Goal: Communication & Community: Answer question/provide support

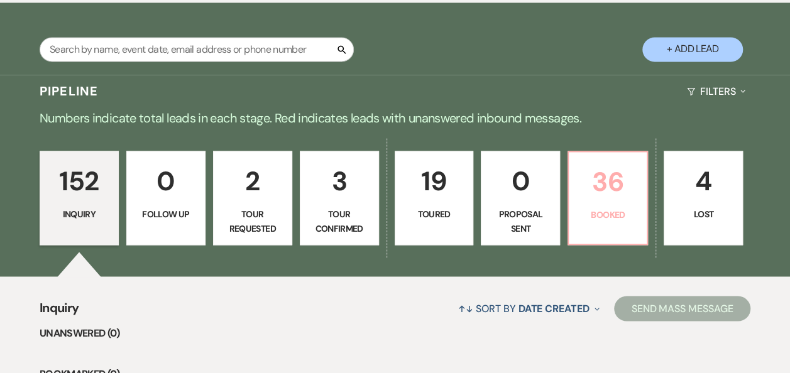
click at [607, 195] on p "36" at bounding box center [607, 182] width 63 height 42
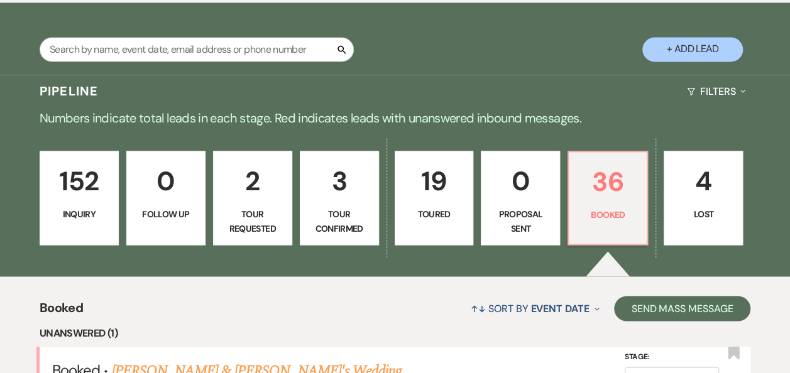
scroll to position [1284, 0]
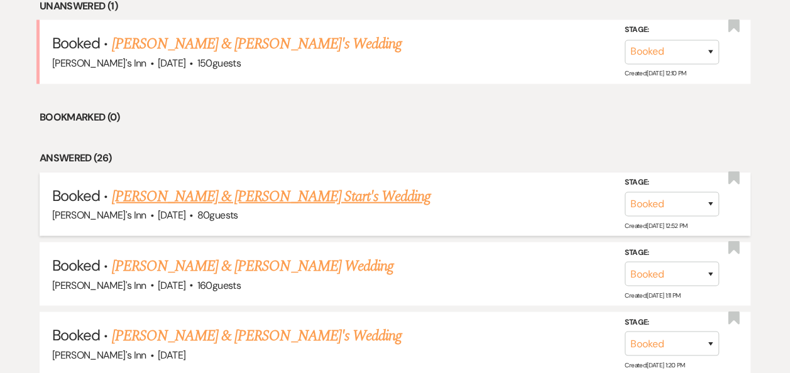
click at [239, 185] on link "[PERSON_NAME] & [PERSON_NAME] Start's Wedding" at bounding box center [270, 196] width 319 height 23
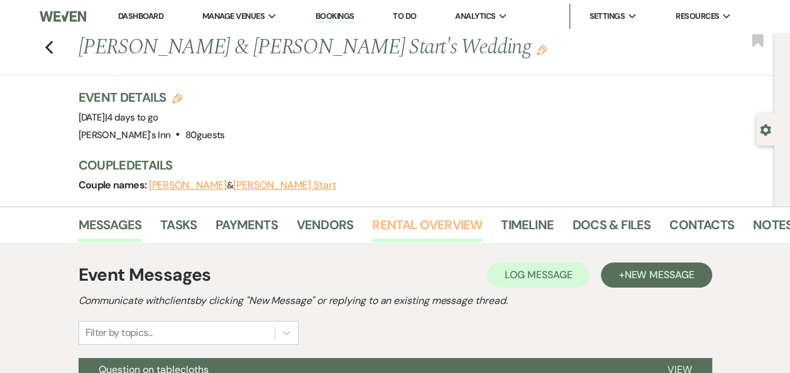
click at [428, 216] on link "Rental Overview" at bounding box center [427, 229] width 110 height 28
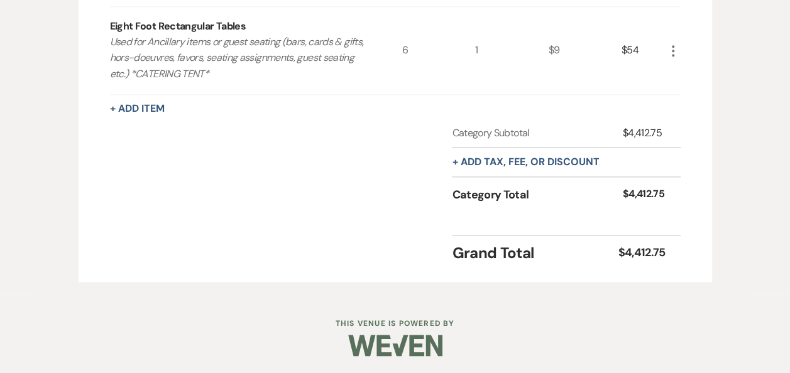
scroll to position [270, 0]
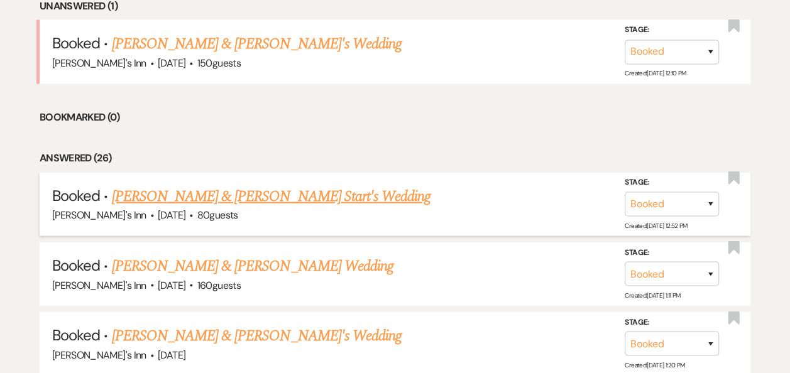
click at [224, 192] on link "[PERSON_NAME] & [PERSON_NAME] Start's Wedding" at bounding box center [270, 196] width 319 height 23
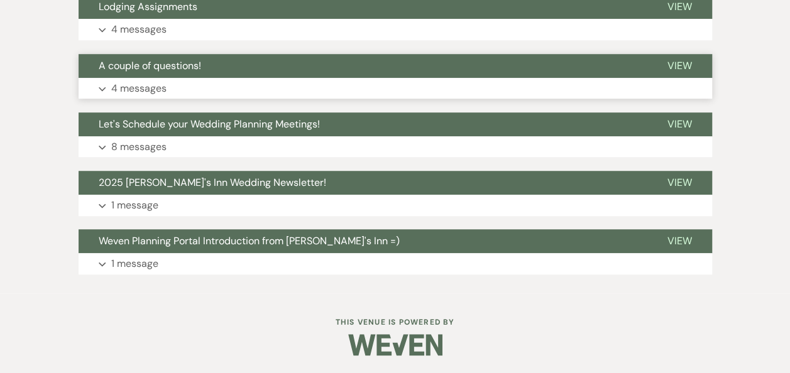
click at [119, 86] on p "4 messages" at bounding box center [138, 88] width 55 height 16
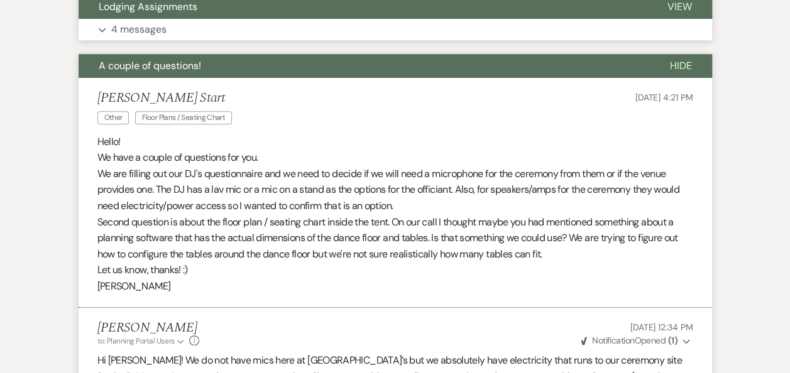
click at [165, 21] on p "4 messages" at bounding box center [138, 29] width 55 height 16
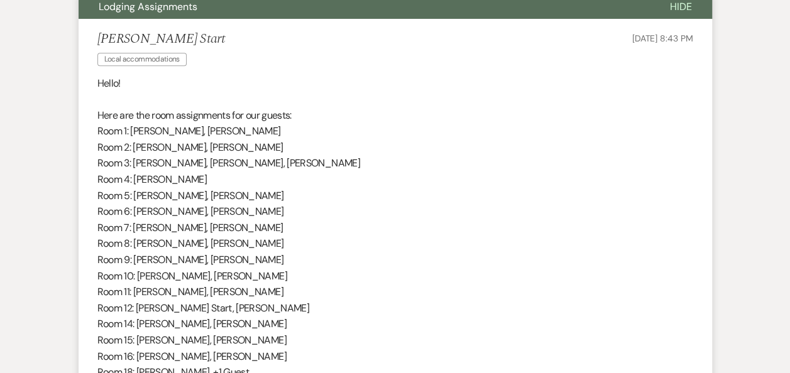
scroll to position [95, 0]
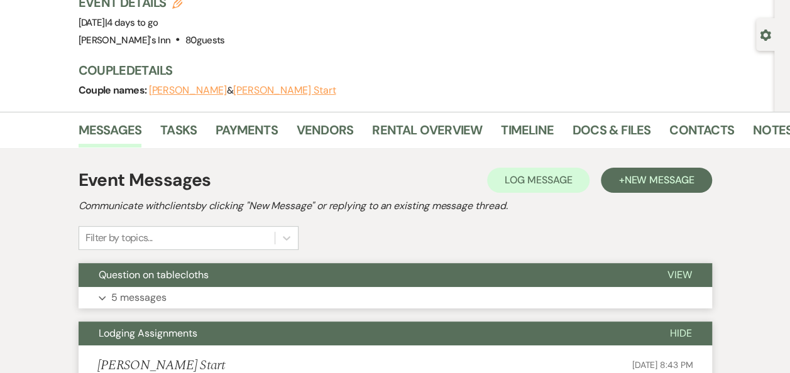
click at [219, 269] on button "Question on tablecloths" at bounding box center [363, 275] width 569 height 24
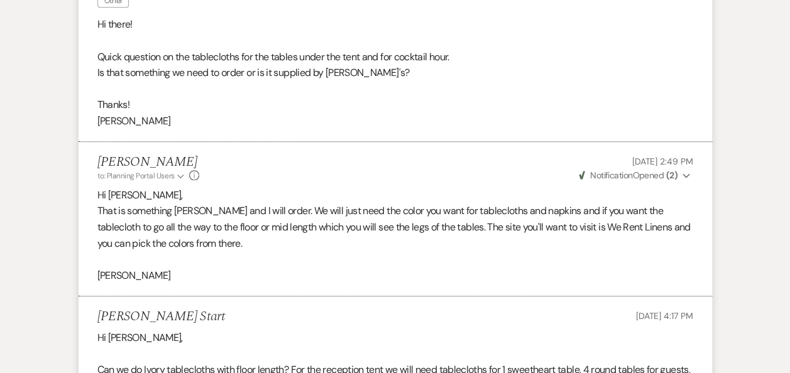
scroll to position [749, 0]
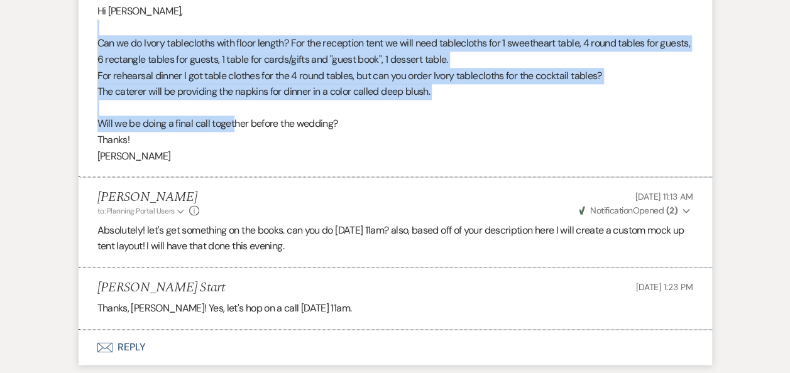
drag, startPoint x: 151, startPoint y: 33, endPoint x: 237, endPoint y: 118, distance: 121.3
click at [237, 118] on div "Hi [PERSON_NAME], Can we do Ivory tablecloths with floor length? For the recept…" at bounding box center [395, 83] width 596 height 161
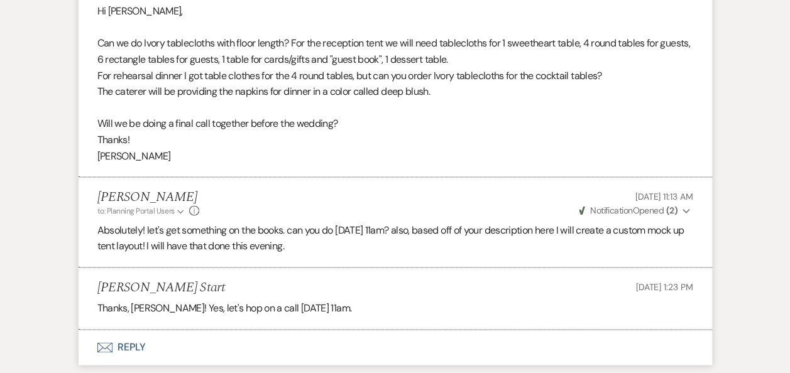
drag, startPoint x: 237, startPoint y: 118, endPoint x: 367, endPoint y: 138, distance: 131.6
click at [367, 138] on p "Thanks!" at bounding box center [395, 140] width 596 height 16
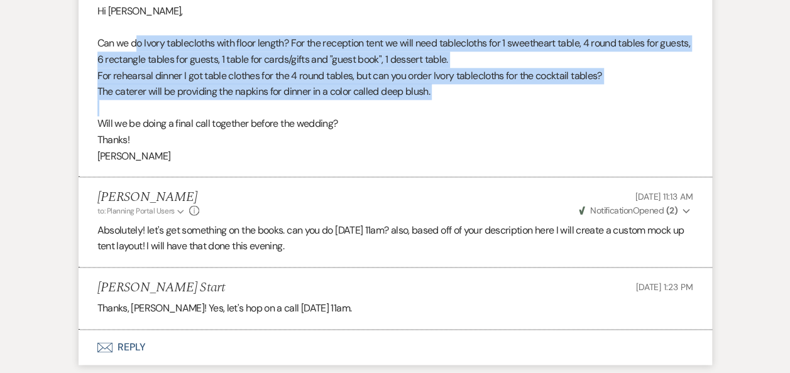
drag, startPoint x: 138, startPoint y: 45, endPoint x: 229, endPoint y: 101, distance: 106.1
click at [229, 101] on div "Hi [PERSON_NAME], Can we do Ivory tablecloths with floor length? For the recept…" at bounding box center [395, 83] width 596 height 161
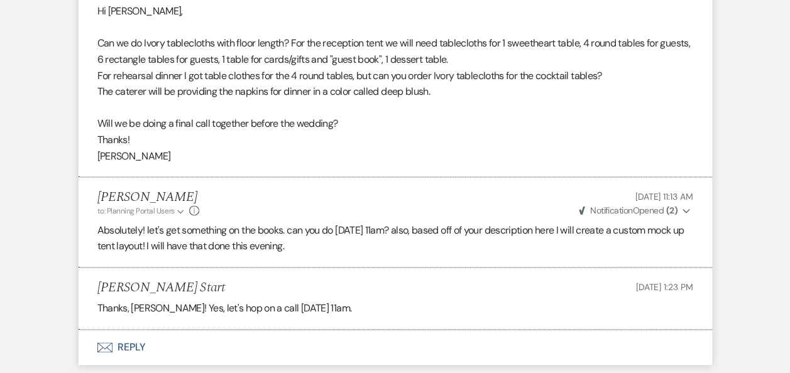
drag, startPoint x: 229, startPoint y: 101, endPoint x: 191, endPoint y: 128, distance: 46.4
click at [191, 128] on p "Will we be doing a final call together before the wedding?" at bounding box center [395, 124] width 596 height 16
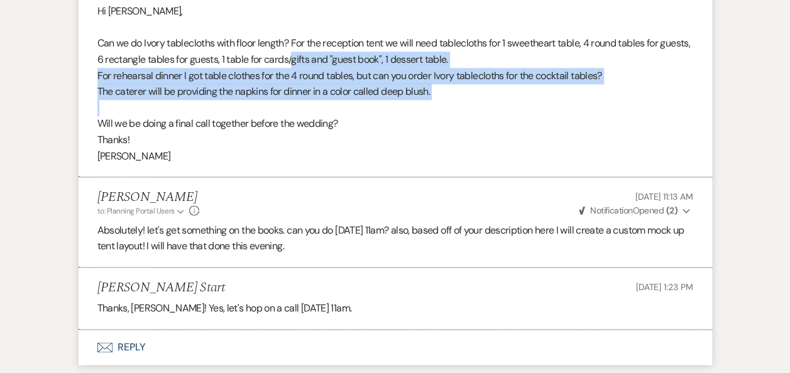
drag, startPoint x: 324, startPoint y: 58, endPoint x: 369, endPoint y: 100, distance: 61.4
click at [369, 100] on div "Hi [PERSON_NAME], Can we do Ivory tablecloths with floor length? For the recept…" at bounding box center [395, 83] width 596 height 161
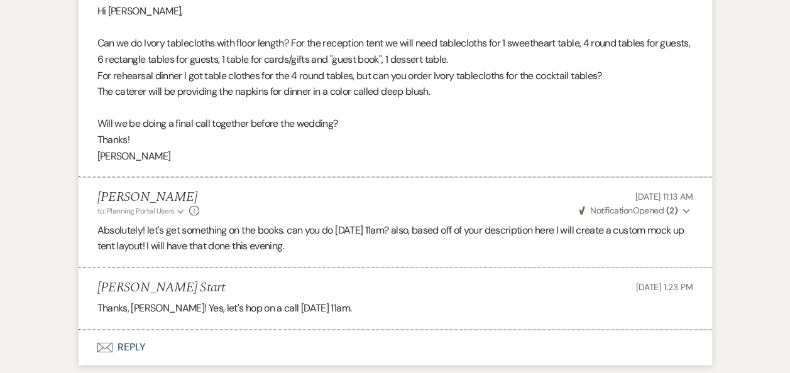
drag, startPoint x: 369, startPoint y: 100, endPoint x: 356, endPoint y: 143, distance: 45.3
click at [356, 143] on p "Thanks!" at bounding box center [395, 140] width 596 height 16
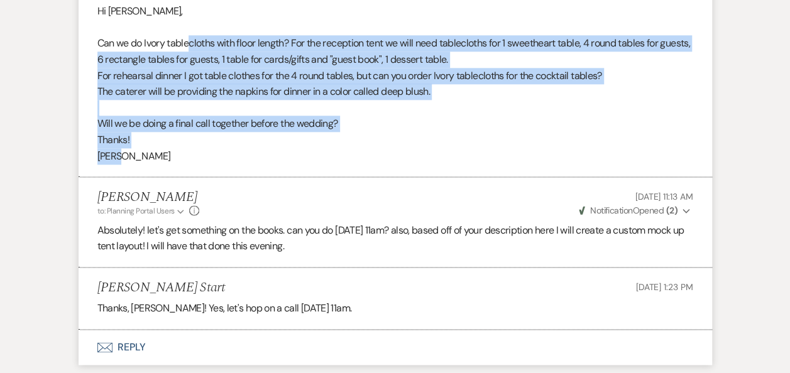
drag, startPoint x: 190, startPoint y: 41, endPoint x: 349, endPoint y: 146, distance: 190.4
click at [349, 146] on div "Hi [PERSON_NAME], Can we do Ivory tablecloths with floor length? For the recept…" at bounding box center [395, 83] width 596 height 161
drag, startPoint x: 349, startPoint y: 146, endPoint x: 265, endPoint y: 152, distance: 83.8
click at [265, 152] on p "[PERSON_NAME]" at bounding box center [395, 156] width 596 height 16
click at [338, 100] on p at bounding box center [395, 108] width 596 height 16
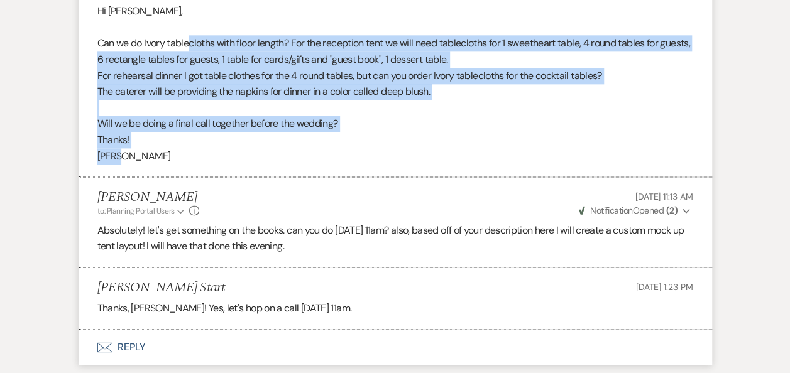
click at [367, 127] on p "Will we be doing a final call together before the wedding?" at bounding box center [395, 124] width 596 height 16
drag, startPoint x: 297, startPoint y: 238, endPoint x: 322, endPoint y: 254, distance: 30.0
click at [322, 254] on li "[PERSON_NAME] to: Planning Portal Users Expand Info [DATE] 11:13 AM Weven Check…" at bounding box center [396, 222] width 634 height 91
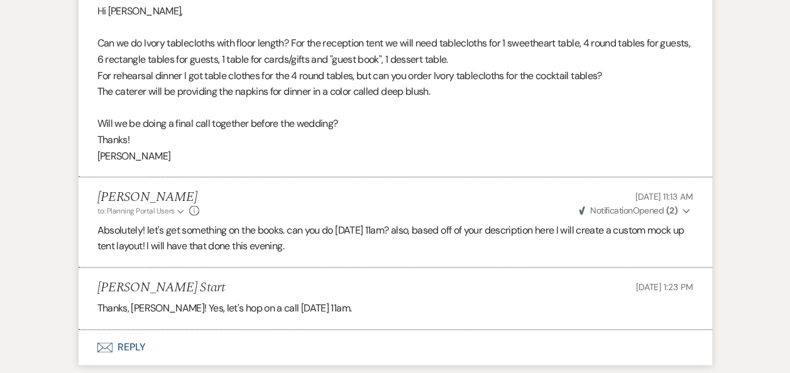
drag, startPoint x: 322, startPoint y: 254, endPoint x: 388, endPoint y: 264, distance: 66.8
click at [388, 264] on li "[PERSON_NAME] to: Planning Portal Users Expand Info [DATE] 11:13 AM Weven Check…" at bounding box center [396, 222] width 634 height 91
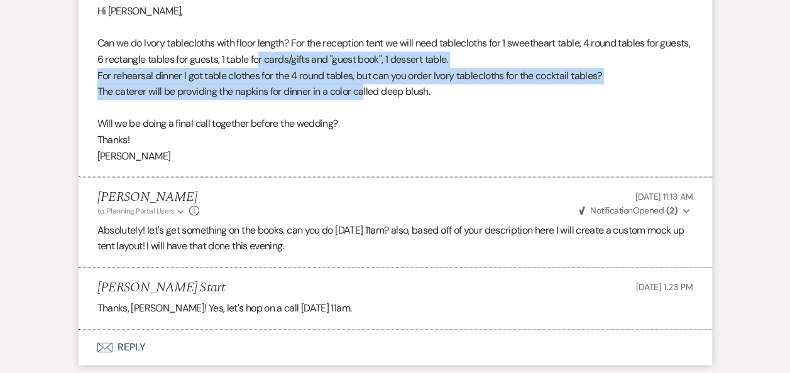
drag, startPoint x: 308, startPoint y: 66, endPoint x: 366, endPoint y: 96, distance: 65.2
click at [366, 96] on div "Hi [PERSON_NAME], Can we do Ivory tablecloths with floor length? For the recept…" at bounding box center [395, 83] width 596 height 161
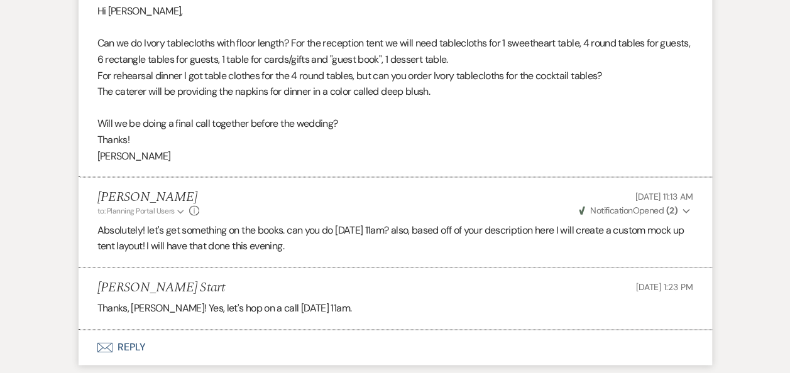
drag, startPoint x: 366, startPoint y: 96, endPoint x: 426, endPoint y: 172, distance: 97.1
click at [425, 172] on li "[PERSON_NAME] Start [DATE] 4:17 PM Hi [PERSON_NAME], Can we do Ivory tablecloth…" at bounding box center [396, 73] width 634 height 207
click at [451, 58] on p "Can we do Ivory tablecloths with floor length? For the reception tent we will n…" at bounding box center [395, 51] width 596 height 32
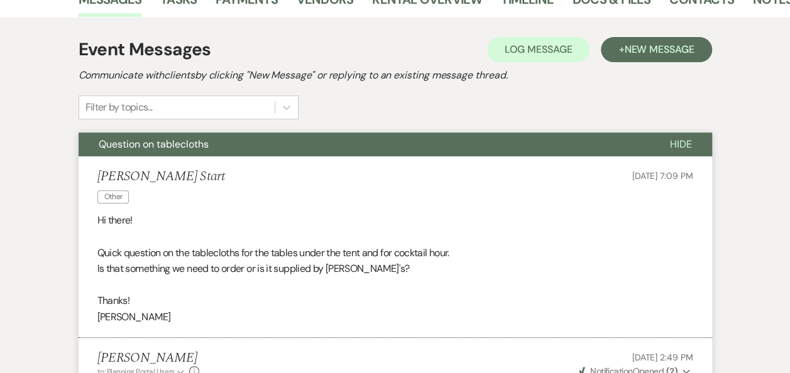
scroll to position [0, 0]
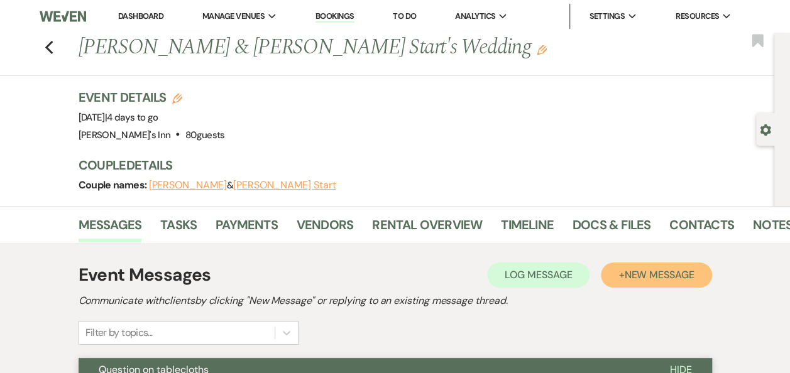
click at [620, 272] on button "+ New Message" at bounding box center [656, 275] width 111 height 25
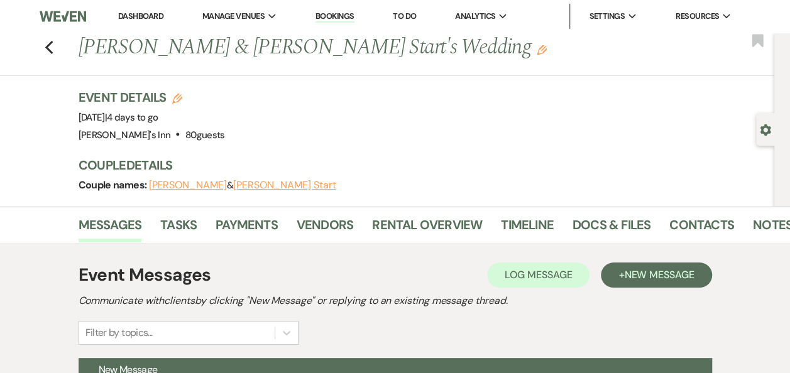
click at [642, 263] on button "+ New Message" at bounding box center [656, 275] width 111 height 25
click at [640, 268] on span "New Message" at bounding box center [659, 274] width 70 height 13
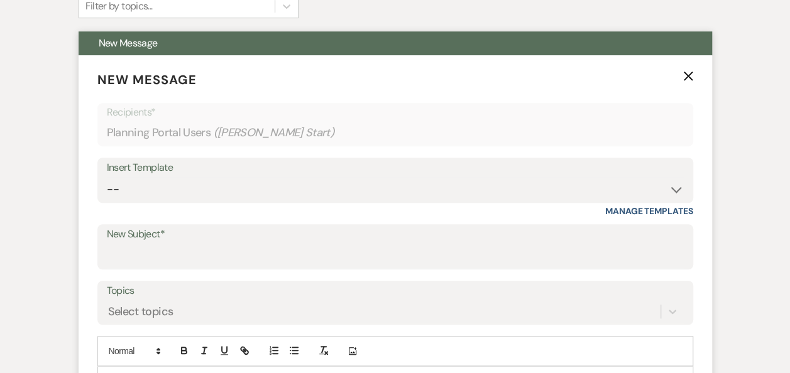
click at [156, 175] on div "Insert Template" at bounding box center [395, 168] width 577 height 18
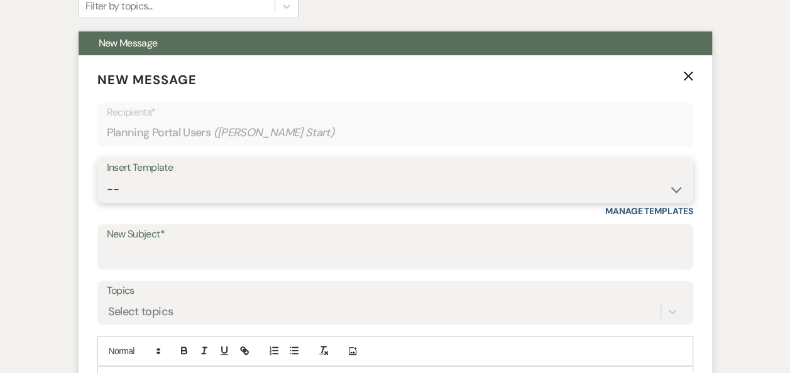
click at [145, 185] on select "-- Weven Planning Portal Introduction (Booked Events) Initial Inquiry Response …" at bounding box center [395, 189] width 577 height 25
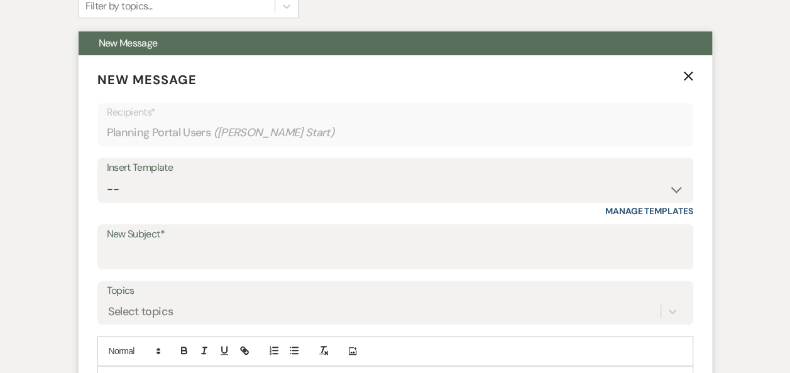
click at [130, 243] on label "New Subject*" at bounding box center [395, 235] width 577 height 18
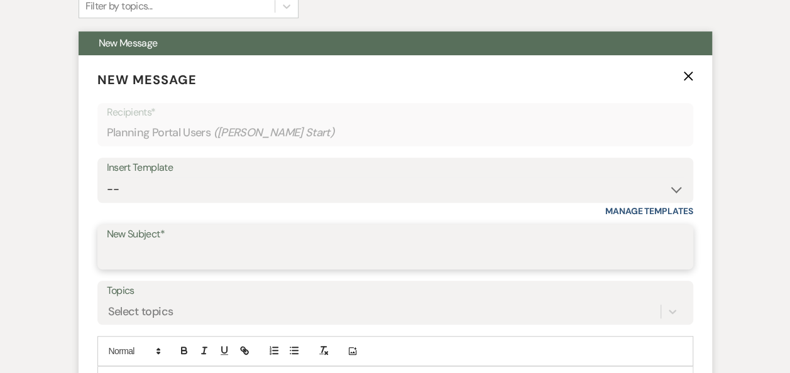
click at [130, 244] on input "New Subject*" at bounding box center [395, 256] width 577 height 25
click at [121, 256] on input "New Subject*" at bounding box center [395, 256] width 577 height 25
type input "sesting chart"
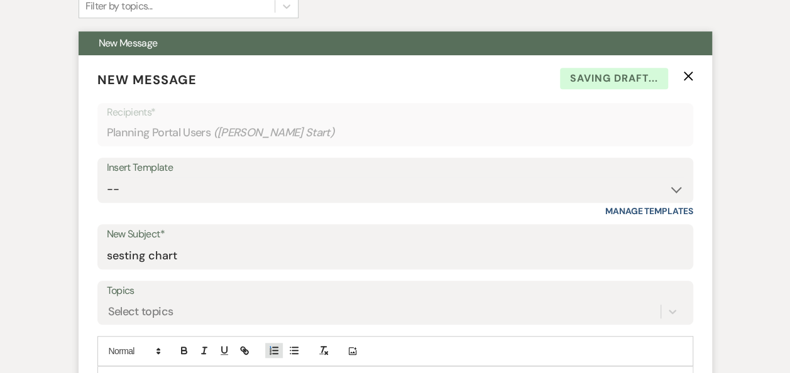
type button "ordered"
type button "bullet"
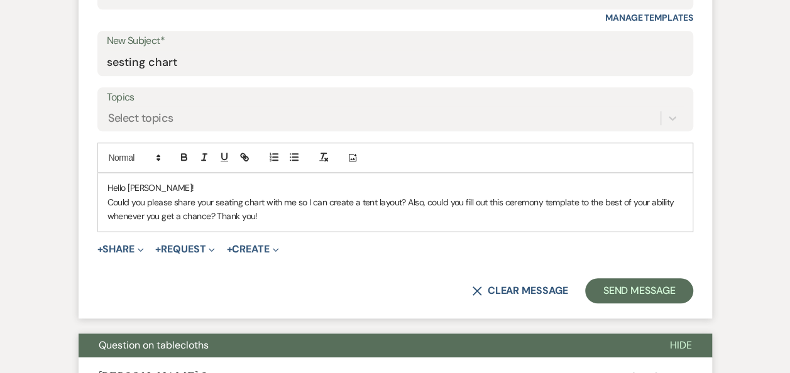
click at [115, 263] on form "New Message X Saving draft... Recipients* Planning Portal Users ( [PERSON_NAME]…" at bounding box center [396, 90] width 634 height 457
click at [131, 244] on button "+ Share Expand" at bounding box center [120, 249] width 47 height 10
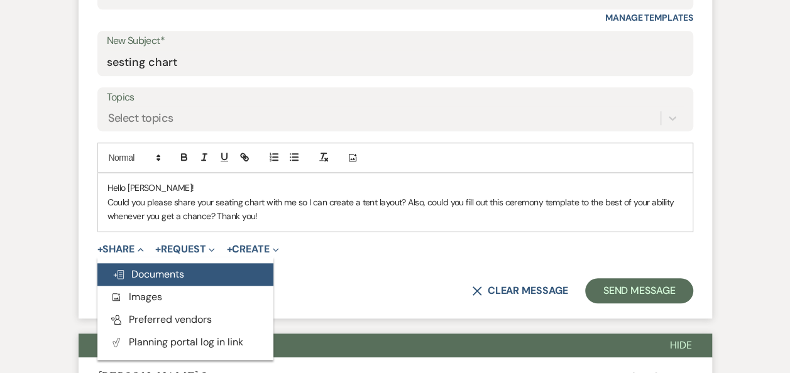
click at [187, 275] on button "Doc Upload Documents" at bounding box center [185, 274] width 176 height 23
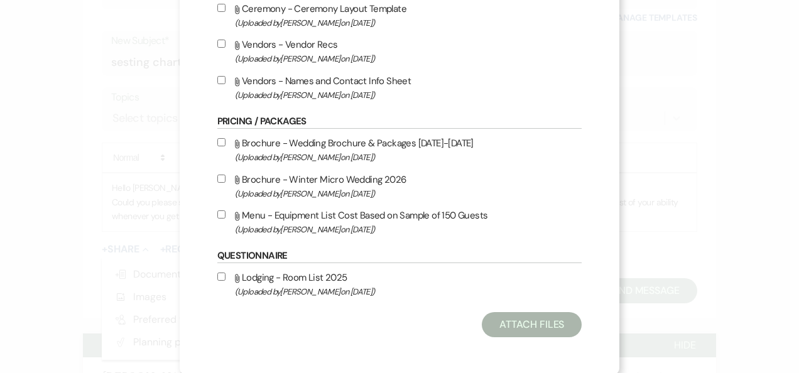
scroll to position [0, 0]
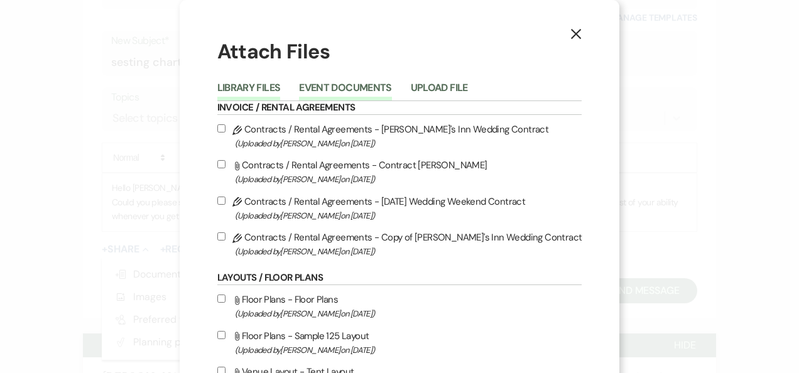
click at [346, 87] on button "Event Documents" at bounding box center [345, 92] width 92 height 18
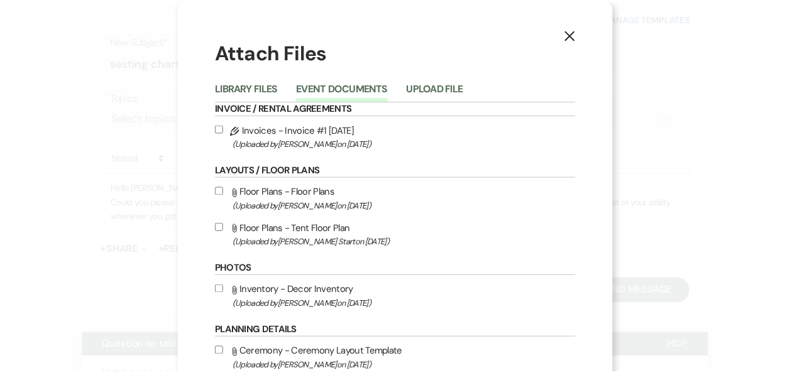
scroll to position [308, 0]
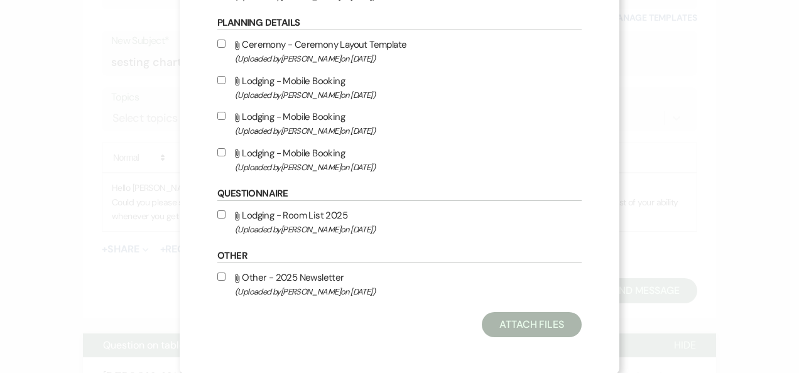
click at [217, 40] on input "Attach File Ceremony - Ceremony Layout Template (Uploaded by [PERSON_NAME] on […" at bounding box center [221, 44] width 8 height 8
checkbox input "true"
click at [521, 332] on button "Attach Files" at bounding box center [532, 324] width 100 height 25
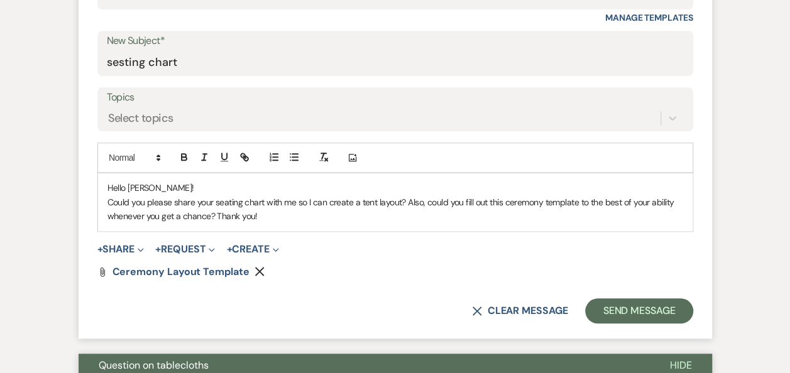
click at [649, 324] on form "New Message X Saving draft... Recipients* Planning Portal Users ( [PERSON_NAME]…" at bounding box center [396, 100] width 634 height 477
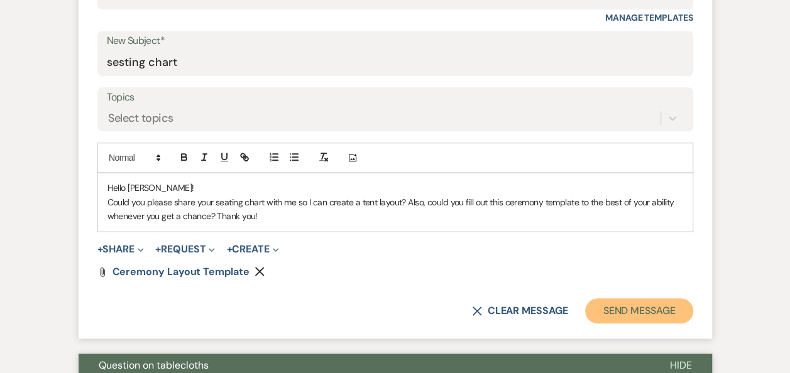
click at [651, 322] on button "Send Message" at bounding box center [638, 311] width 107 height 25
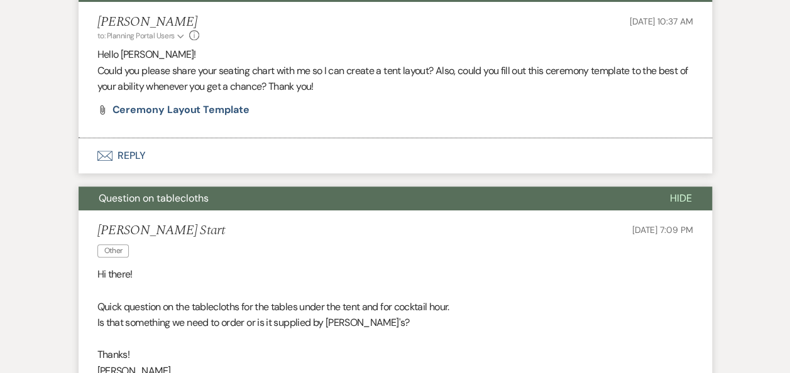
scroll to position [707, 0]
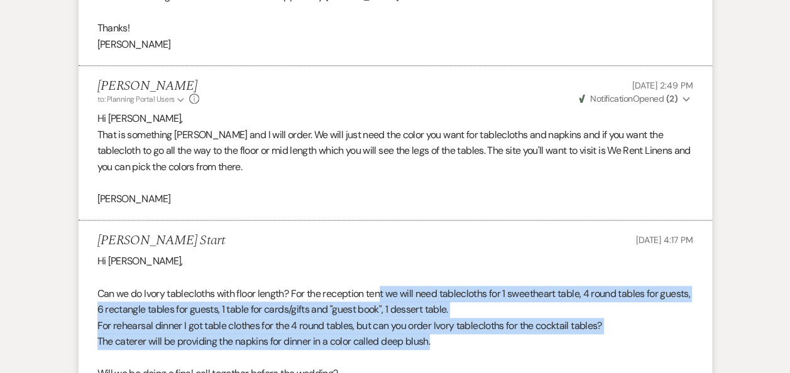
drag, startPoint x: 383, startPoint y: 284, endPoint x: 448, endPoint y: 346, distance: 89.8
click at [448, 346] on div "Hi [PERSON_NAME], Can we do Ivory tablecloths with floor length? For the recept…" at bounding box center [395, 333] width 596 height 161
drag, startPoint x: 448, startPoint y: 346, endPoint x: 330, endPoint y: 339, distance: 118.4
click at [373, 341] on p "The caterer will be providing the napkins for dinner in a color called deep blu…" at bounding box center [395, 342] width 596 height 16
click at [197, 320] on p "For rehearsal dinner I got table clothes for the 4 round tables, but can you or…" at bounding box center [395, 326] width 596 height 16
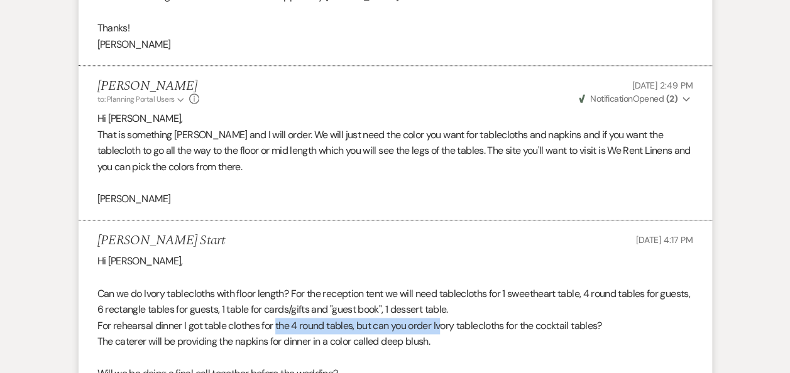
drag, startPoint x: 325, startPoint y: 330, endPoint x: 442, endPoint y: 328, distance: 116.9
click at [442, 328] on p "For rehearsal dinner I got table clothes for the 4 round tables, but can you or…" at bounding box center [395, 326] width 596 height 16
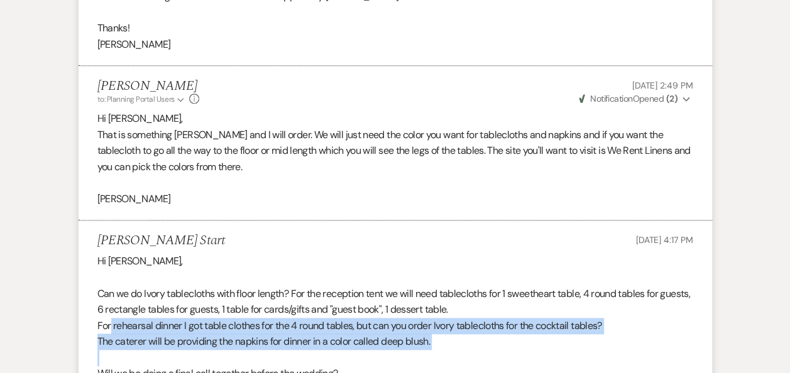
drag, startPoint x: 110, startPoint y: 325, endPoint x: 498, endPoint y: 349, distance: 388.5
click at [498, 349] on div "Hi [PERSON_NAME], Can we do Ivory tablecloths with floor length? For the recept…" at bounding box center [395, 333] width 596 height 161
click at [498, 350] on p at bounding box center [395, 358] width 596 height 16
click at [447, 324] on p "For rehearsal dinner I got table clothes for the 4 round tables, but can you or…" at bounding box center [395, 326] width 596 height 16
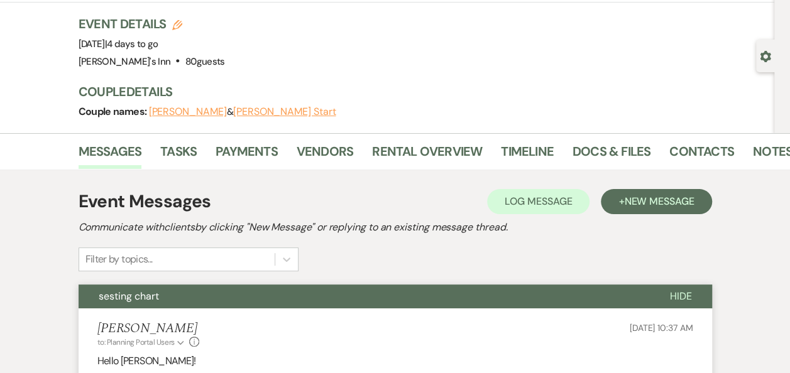
scroll to position [0, 0]
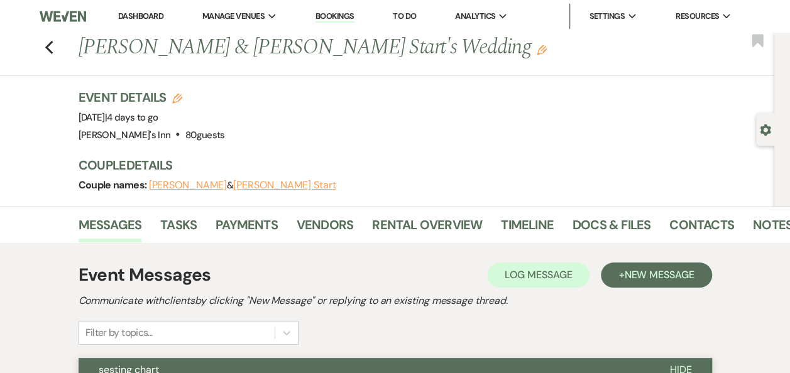
click at [334, 16] on link "Bookings" at bounding box center [335, 17] width 39 height 12
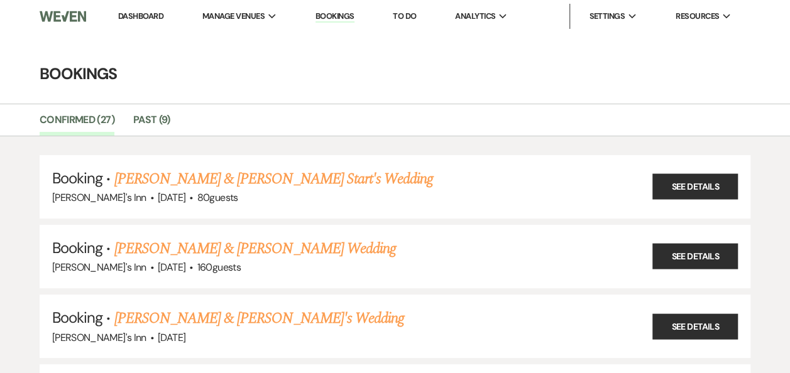
drag, startPoint x: 153, startPoint y: 30, endPoint x: 144, endPoint y: 15, distance: 17.8
click at [153, 30] on nav "Dashboard Manage Venues Expand [PERSON_NAME]'s Inn Bookings To Do Analytics Exp…" at bounding box center [395, 16] width 790 height 33
click at [144, 15] on link "Dashboard" at bounding box center [140, 16] width 45 height 11
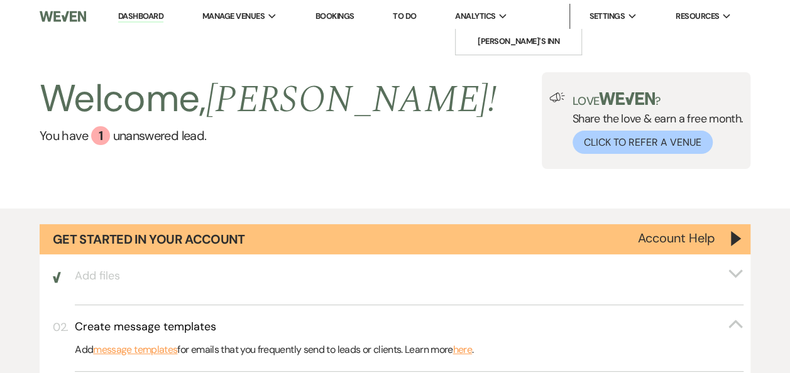
click at [490, 4] on li "Analytics Expand [PERSON_NAME]'s Inn" at bounding box center [481, 16] width 65 height 25
click at [0, 0] on link "[PERSON_NAME]'s Inn" at bounding box center [0, 0] width 0 height 0
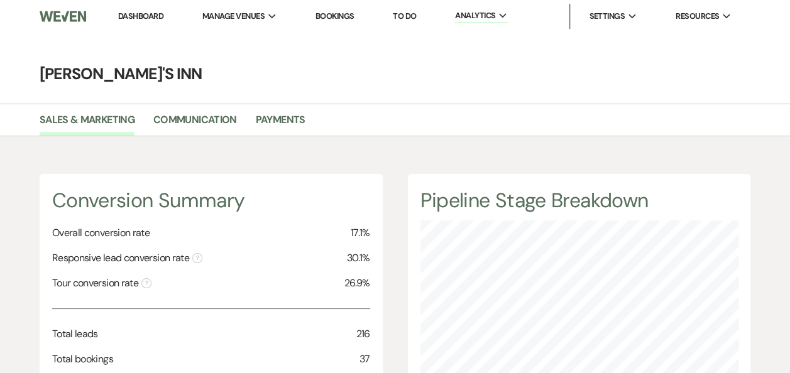
scroll to position [327, 0]
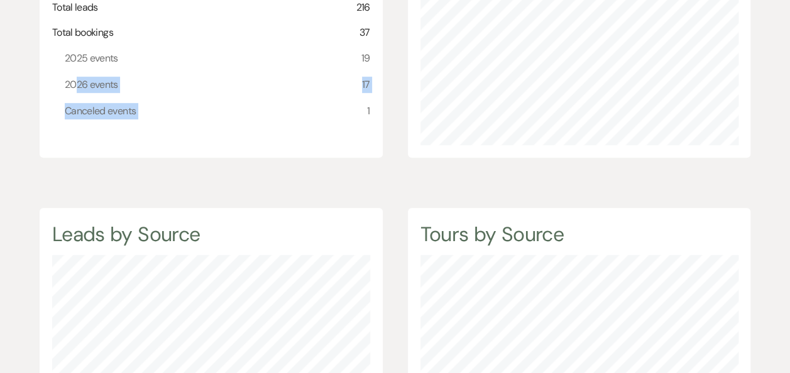
drag, startPoint x: 78, startPoint y: 71, endPoint x: 350, endPoint y: 107, distance: 274.5
click at [350, 107] on ul "2025 events 19 2026 events 17 Canceled events 1" at bounding box center [217, 84] width 305 height 79
drag, startPoint x: 350, startPoint y: 107, endPoint x: 290, endPoint y: 139, distance: 68.3
click at [290, 139] on div "Conversion Summary Overall conversion rate 17.1% Responsive lead conversion rat…" at bounding box center [211, 2] width 343 height 311
click at [180, 85] on div "2026 events 17" at bounding box center [217, 85] width 305 height 26
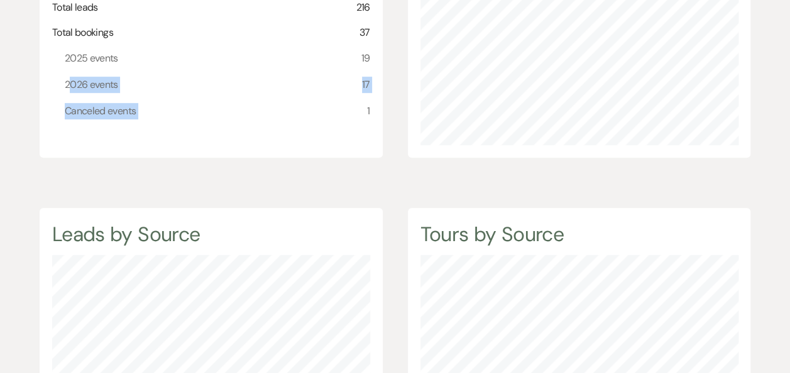
drag, startPoint x: 67, startPoint y: 83, endPoint x: 326, endPoint y: 102, distance: 259.1
click at [326, 102] on ul "2025 events 19 2026 events 17 Canceled events 1" at bounding box center [217, 84] width 305 height 79
drag, startPoint x: 326, startPoint y: 102, endPoint x: 309, endPoint y: 155, distance: 54.9
click at [309, 155] on div "Conversion Summary Overall conversion rate 17.1% Responsive lead conversion rat…" at bounding box center [211, 2] width 343 height 311
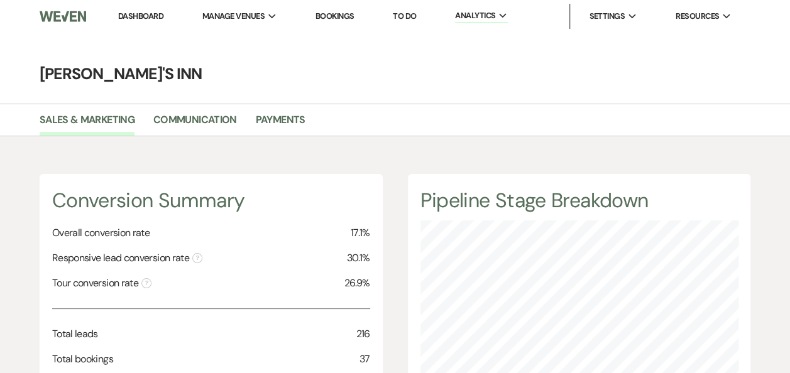
click at [353, 17] on link "Bookings" at bounding box center [335, 16] width 39 height 11
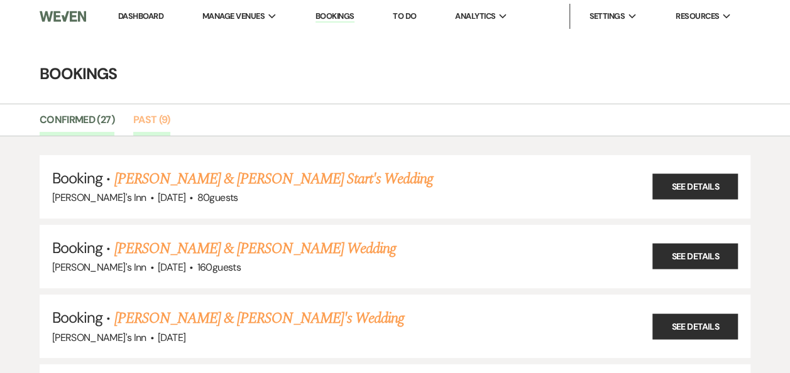
click at [138, 124] on link "Past (9)" at bounding box center [151, 124] width 37 height 24
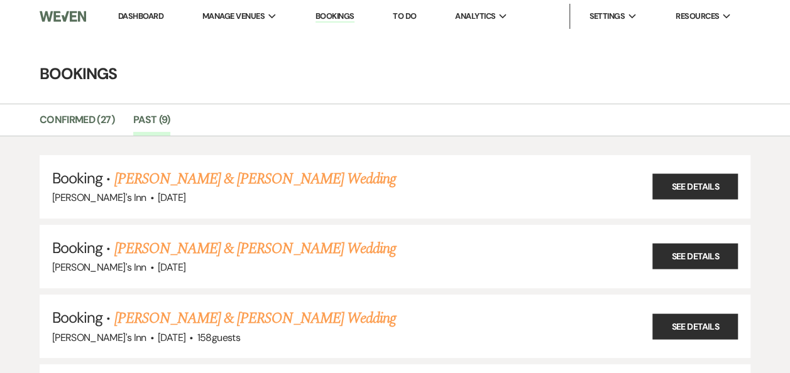
click at [141, 108] on div "Confirmed (27) Past (9)" at bounding box center [395, 120] width 790 height 33
click at [149, 114] on link "Past (9)" at bounding box center [151, 124] width 37 height 24
click at [152, 24] on li "Dashboard" at bounding box center [141, 16] width 58 height 25
click at [93, 13] on nav "Dashboard Manage Venues Expand [PERSON_NAME]'s Inn Bookings To Do Analytics Exp…" at bounding box center [395, 16] width 790 height 33
click at [68, 12] on img at bounding box center [63, 16] width 47 height 26
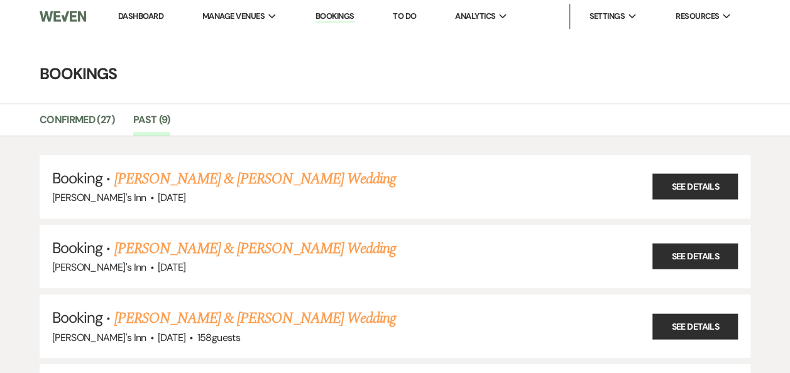
click at [75, 24] on img at bounding box center [63, 16] width 47 height 26
click at [77, 18] on img at bounding box center [63, 16] width 47 height 26
click at [82, 109] on li "Confirmed (27)" at bounding box center [87, 122] width 94 height 26
click at [82, 116] on link "Confirmed (27)" at bounding box center [77, 124] width 75 height 24
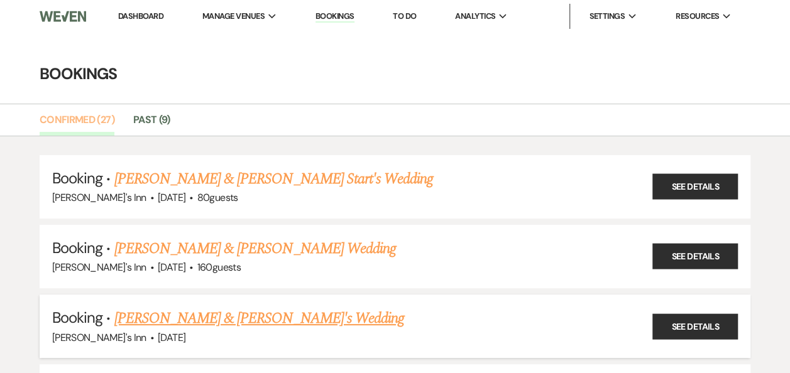
scroll to position [327, 0]
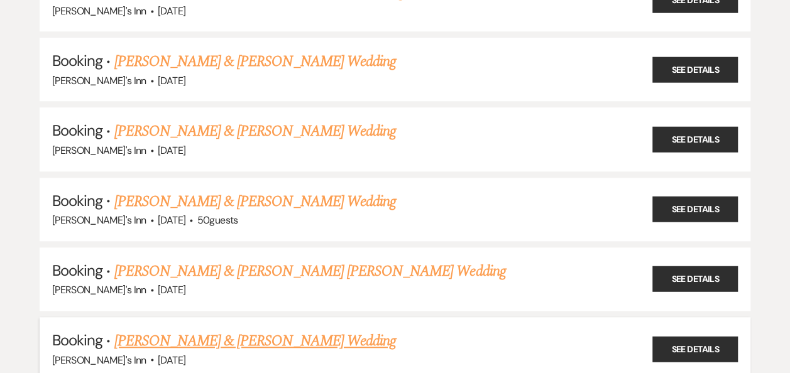
click at [282, 330] on link "[PERSON_NAME] & [PERSON_NAME] Wedding" at bounding box center [255, 341] width 282 height 23
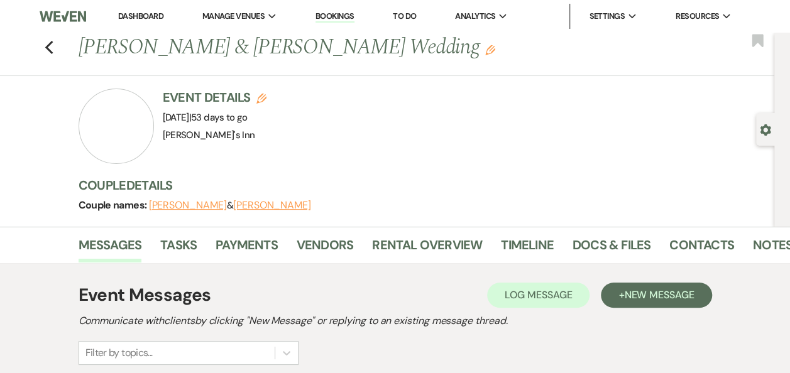
scroll to position [327, 0]
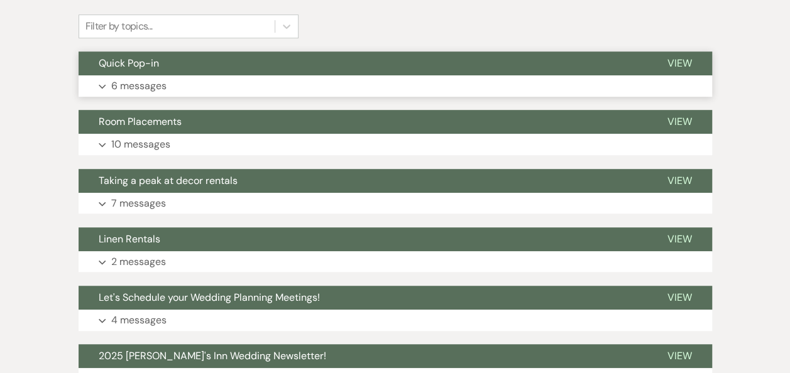
click at [183, 70] on button "Quick Pop-in" at bounding box center [363, 64] width 569 height 24
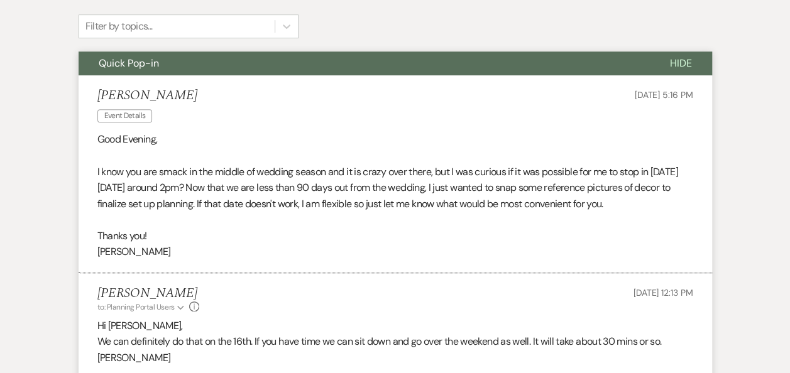
click at [119, 62] on span "Quick Pop-in" at bounding box center [129, 63] width 60 height 13
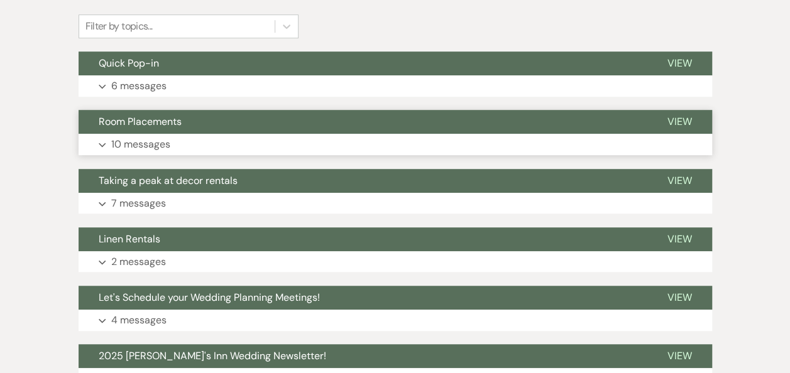
click at [145, 152] on button "Expand 10 messages" at bounding box center [396, 144] width 634 height 21
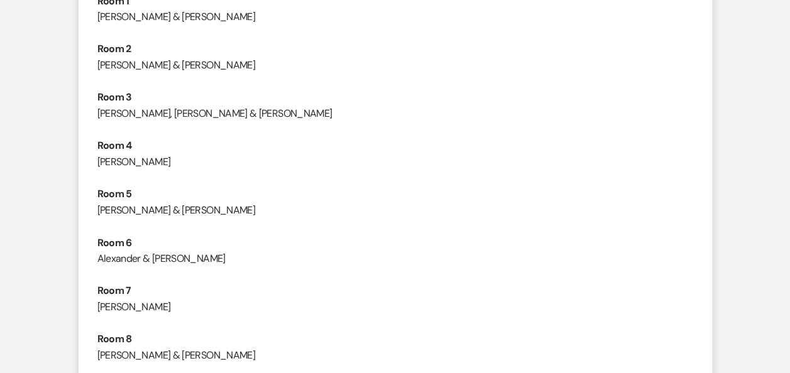
scroll to position [1307, 0]
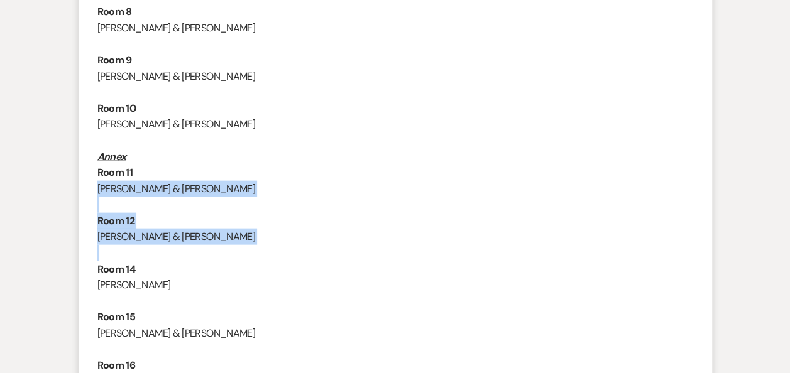
drag, startPoint x: 182, startPoint y: 186, endPoint x: 219, endPoint y: 279, distance: 99.9
click at [219, 279] on div "Good Afternoon, I apologize for the delay in getting this information to you. W…" at bounding box center [395, 60] width 596 height 1013
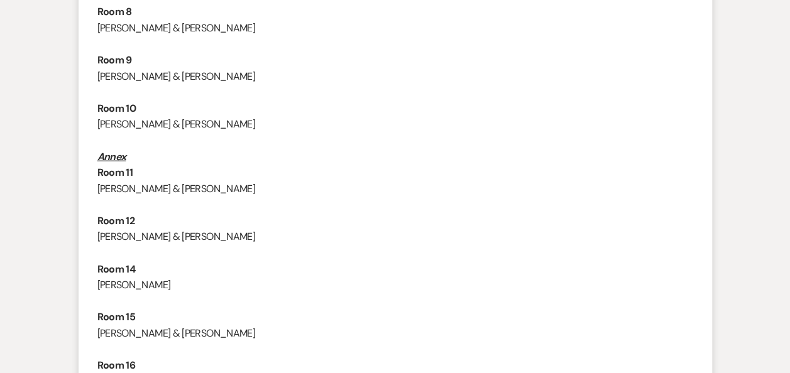
drag, startPoint x: 219, startPoint y: 279, endPoint x: 238, endPoint y: 313, distance: 38.8
click at [238, 310] on p at bounding box center [395, 302] width 596 height 16
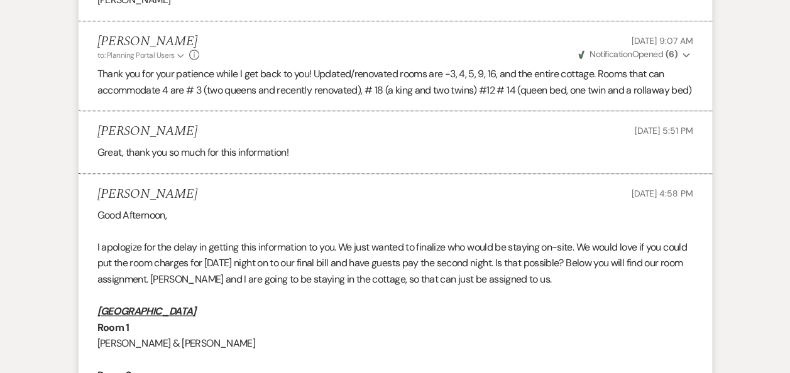
scroll to position [980, 0]
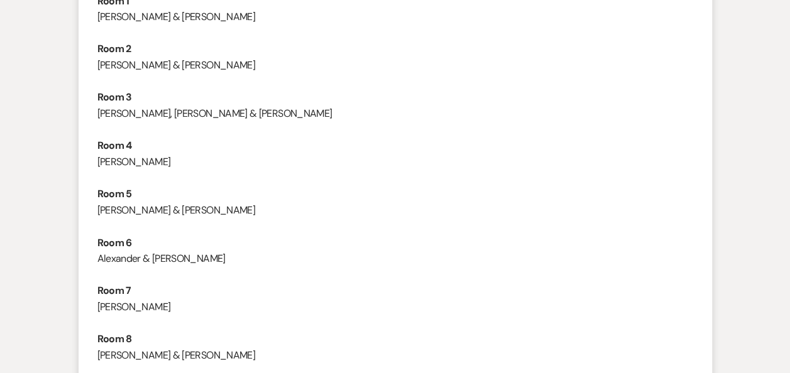
drag, startPoint x: 117, startPoint y: 38, endPoint x: 279, endPoint y: 78, distance: 166.9
drag, startPoint x: 279, startPoint y: 78, endPoint x: 284, endPoint y: 108, distance: 30.6
click at [284, 106] on p "Room 3" at bounding box center [395, 97] width 596 height 16
drag, startPoint x: 266, startPoint y: 128, endPoint x: 258, endPoint y: 129, distance: 8.3
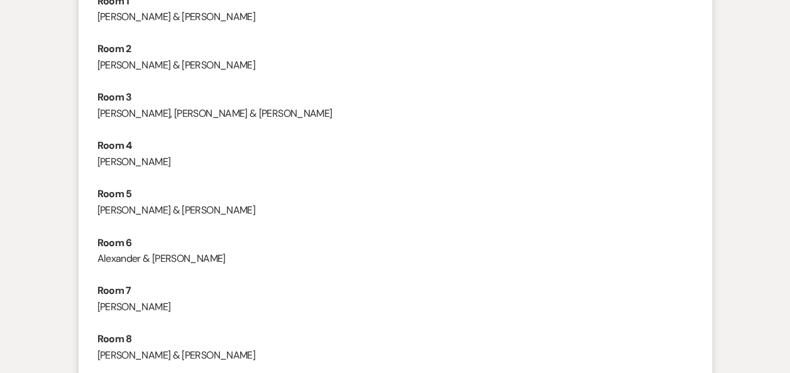
click at [258, 122] on p "[PERSON_NAME], [PERSON_NAME] & [PERSON_NAME]" at bounding box center [395, 114] width 596 height 16
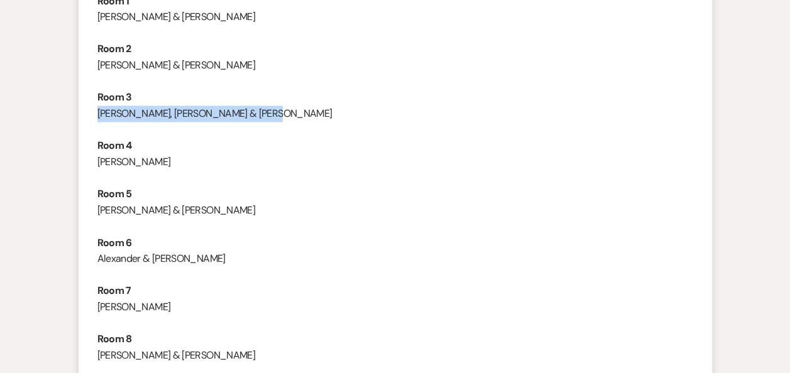
drag, startPoint x: 298, startPoint y: 121, endPoint x: 167, endPoint y: 119, distance: 130.7
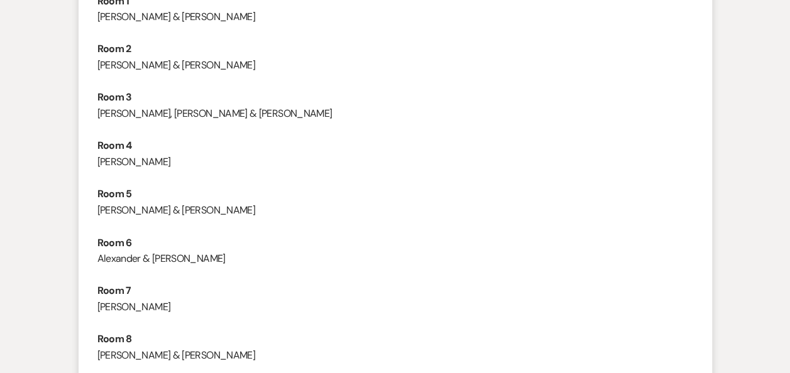
drag, startPoint x: 167, startPoint y: 119, endPoint x: 209, endPoint y: 178, distance: 72.2
click at [207, 170] on p "[PERSON_NAME]" at bounding box center [395, 162] width 596 height 16
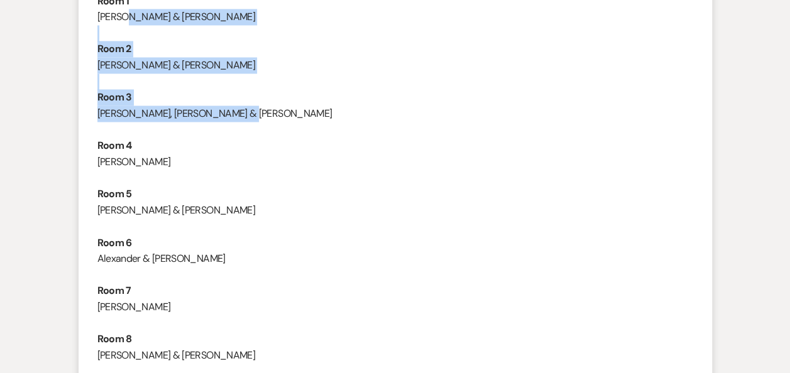
drag, startPoint x: 129, startPoint y: 26, endPoint x: 226, endPoint y: 122, distance: 136.9
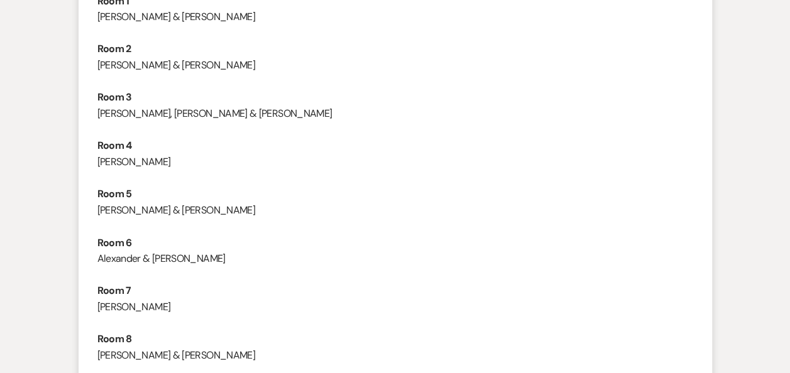
drag, startPoint x: 226, startPoint y: 122, endPoint x: 277, endPoint y: 199, distance: 91.7
click at [277, 186] on p at bounding box center [395, 178] width 596 height 16
drag, startPoint x: 162, startPoint y: 187, endPoint x: 101, endPoint y: 145, distance: 74.6
drag, startPoint x: 101, startPoint y: 145, endPoint x: 166, endPoint y: 173, distance: 71.2
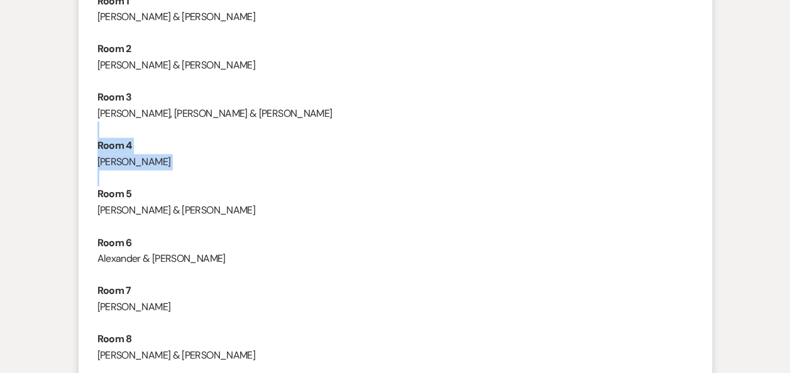
click at [166, 170] on p "[PERSON_NAME]" at bounding box center [395, 162] width 596 height 16
click at [128, 152] on strong "Room 4" at bounding box center [114, 145] width 35 height 13
click at [228, 218] on p "[PERSON_NAME] & [PERSON_NAME]" at bounding box center [395, 210] width 596 height 16
click at [192, 283] on p at bounding box center [395, 274] width 596 height 16
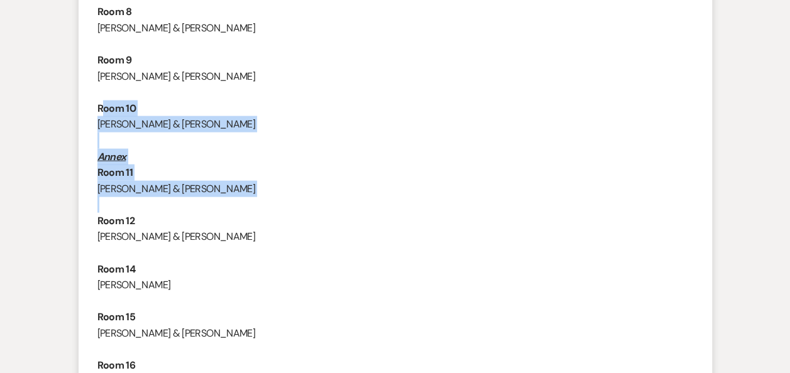
drag, startPoint x: 102, startPoint y: 118, endPoint x: 204, endPoint y: 228, distance: 149.4
click at [204, 228] on div "Good Afternoon, I apologize for the delay in getting this information to you. W…" at bounding box center [395, 60] width 596 height 1013
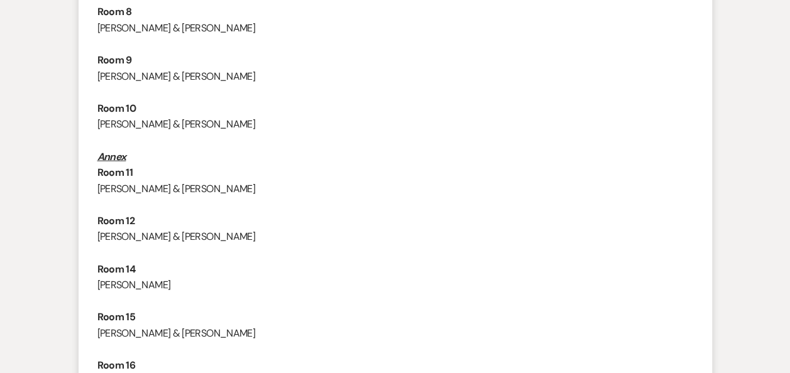
drag, startPoint x: 204, startPoint y: 228, endPoint x: 261, endPoint y: 246, distance: 60.8
click at [261, 245] on p "[PERSON_NAME] & [PERSON_NAME]" at bounding box center [395, 237] width 596 height 16
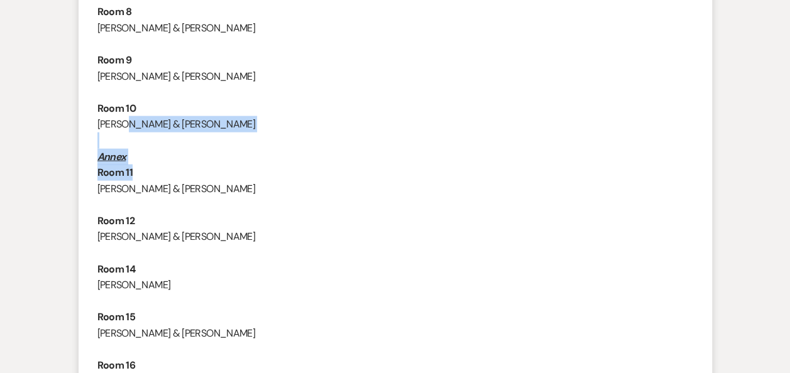
drag, startPoint x: 124, startPoint y: 146, endPoint x: 181, endPoint y: 195, distance: 74.9
click at [181, 195] on div "Good Afternoon, I apologize for the delay in getting this information to you. W…" at bounding box center [395, 60] width 596 height 1013
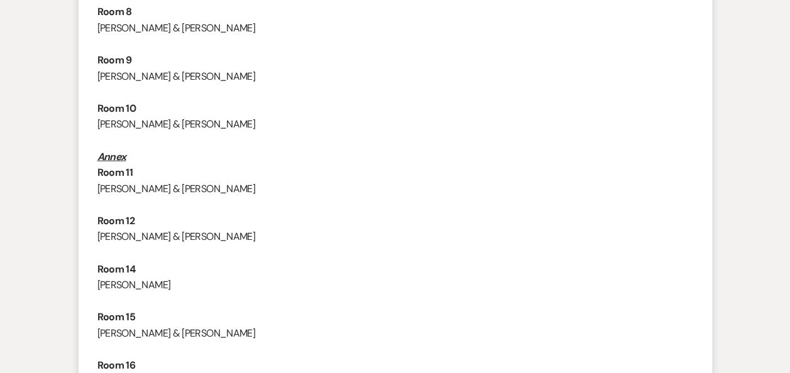
drag, startPoint x: 181, startPoint y: 195, endPoint x: 228, endPoint y: 241, distance: 65.8
click at [228, 229] on p "Room 12" at bounding box center [395, 221] width 596 height 16
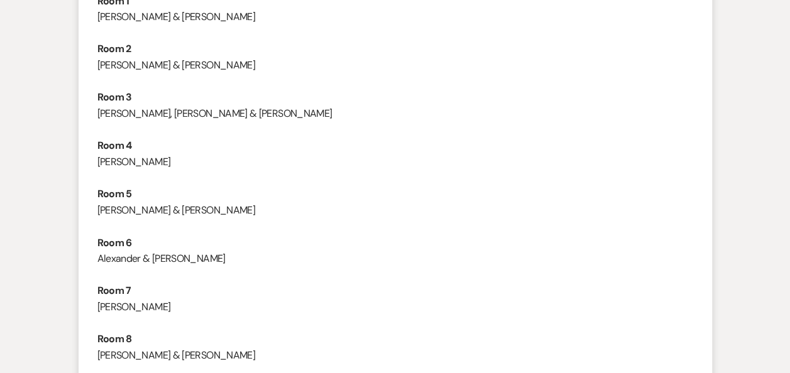
scroll to position [654, 0]
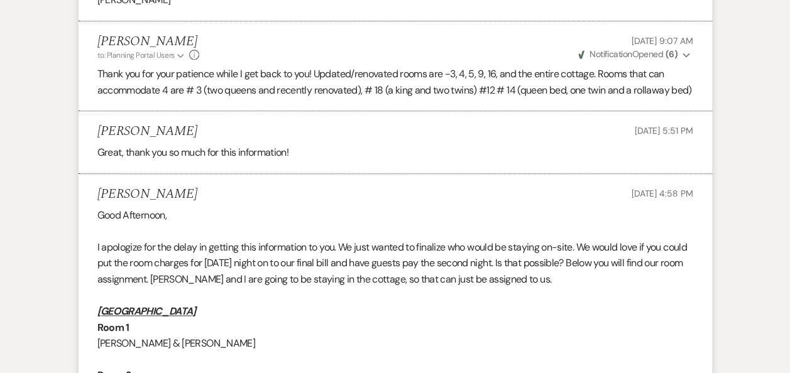
click at [214, 304] on p at bounding box center [395, 296] width 596 height 16
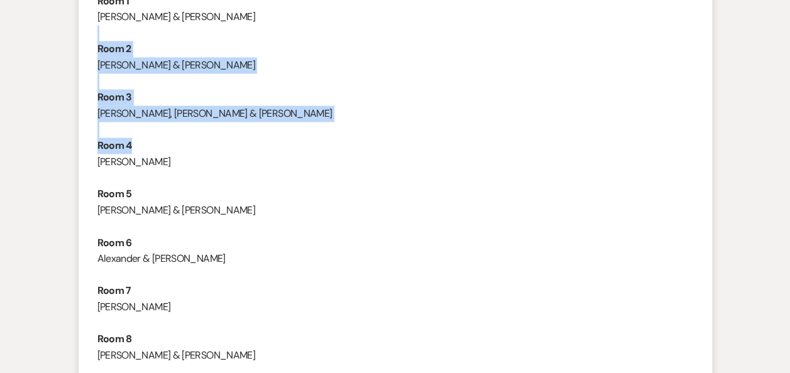
drag, startPoint x: 111, startPoint y: 45, endPoint x: 187, endPoint y: 157, distance: 135.3
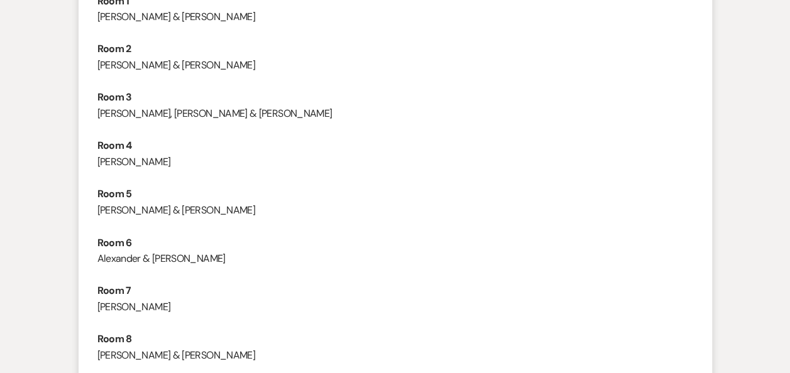
drag, startPoint x: 187, startPoint y: 157, endPoint x: 202, endPoint y: 195, distance: 40.6
click at [202, 186] on p at bounding box center [395, 178] width 596 height 16
click at [184, 266] on p "Alexander & [PERSON_NAME]" at bounding box center [395, 258] width 596 height 16
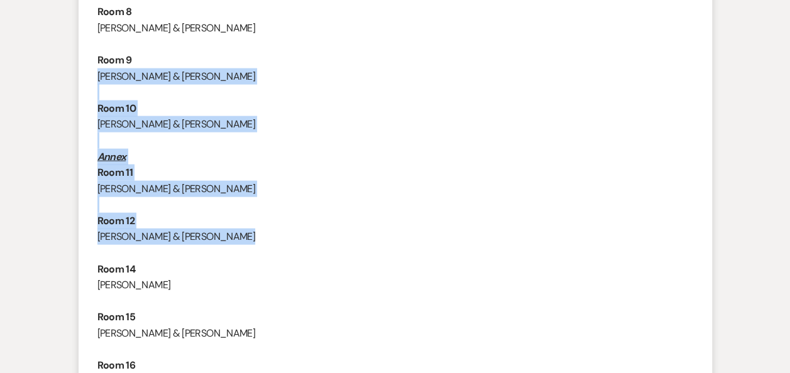
drag, startPoint x: 98, startPoint y: 98, endPoint x: 228, endPoint y: 260, distance: 207.0
click at [228, 260] on div "Good Afternoon, I apologize for the delay in getting this information to you. W…" at bounding box center [395, 60] width 596 height 1013
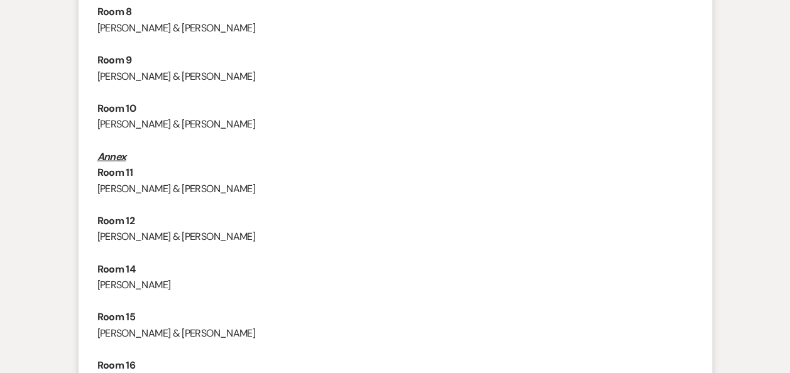
drag, startPoint x: 228, startPoint y: 260, endPoint x: 244, endPoint y: 308, distance: 51.1
click at [244, 308] on p at bounding box center [395, 302] width 596 height 16
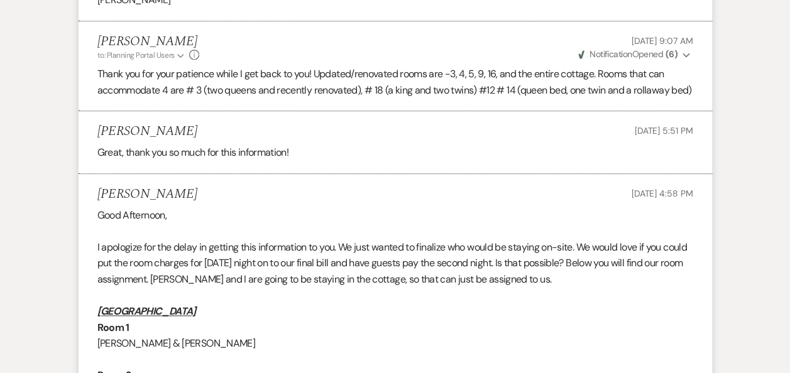
scroll to position [980, 0]
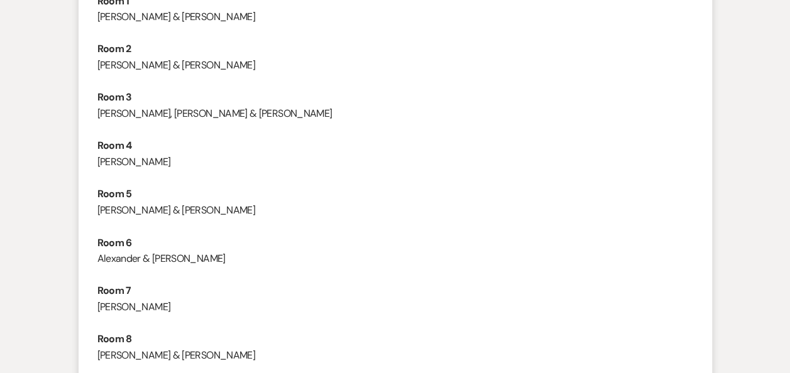
drag, startPoint x: 138, startPoint y: 77, endPoint x: 225, endPoint y: 273, distance: 214.1
drag, startPoint x: 225, startPoint y: 273, endPoint x: 229, endPoint y: 329, distance: 56.1
click at [229, 315] on p "[PERSON_NAME]" at bounding box center [395, 307] width 596 height 16
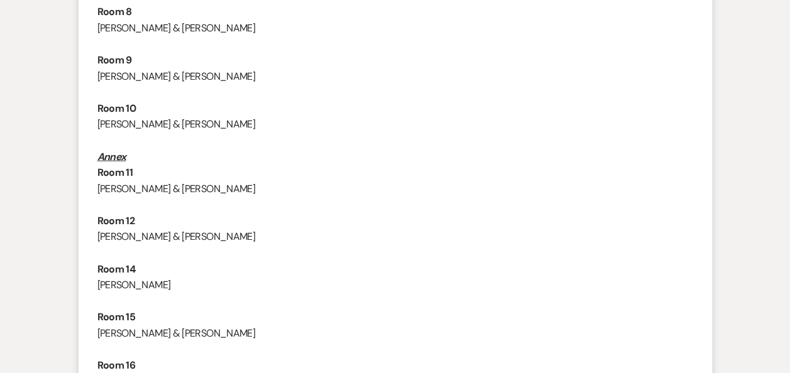
click at [209, 310] on p at bounding box center [395, 302] width 596 height 16
